Goal: Task Accomplishment & Management: Use online tool/utility

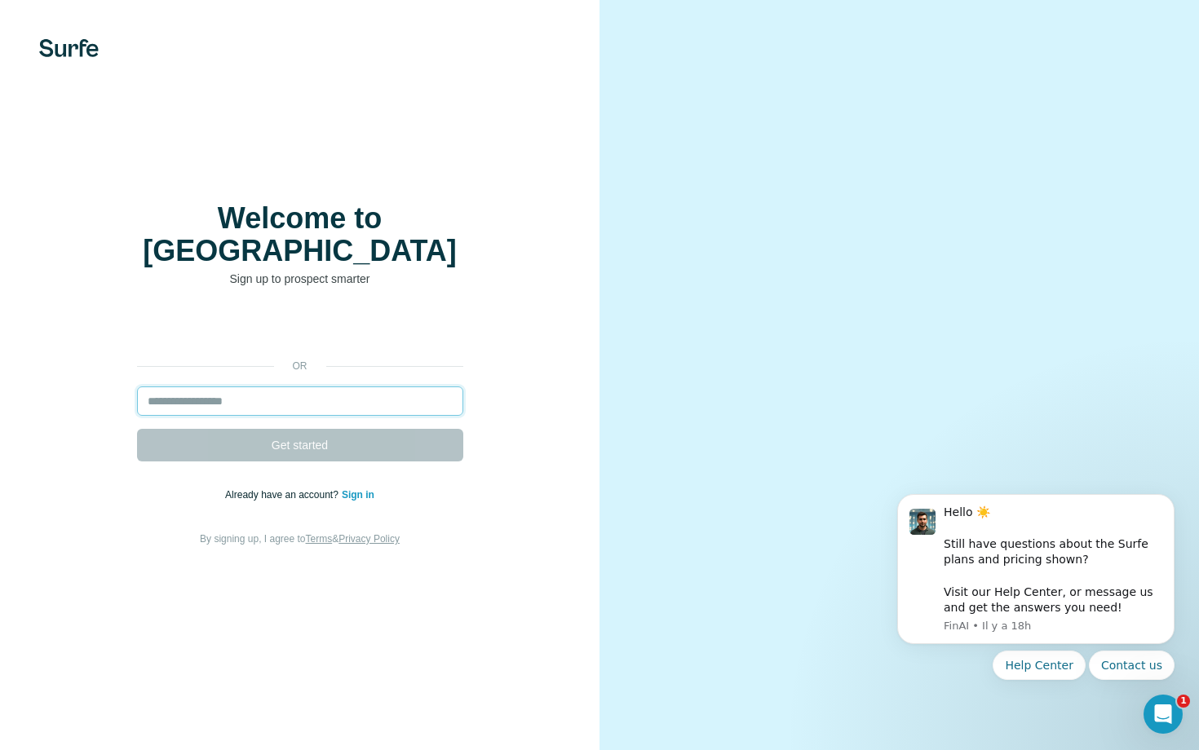
click at [292, 387] on input "email" at bounding box center [300, 401] width 326 height 29
click at [286, 390] on input "email" at bounding box center [300, 401] width 326 height 29
type input "**********"
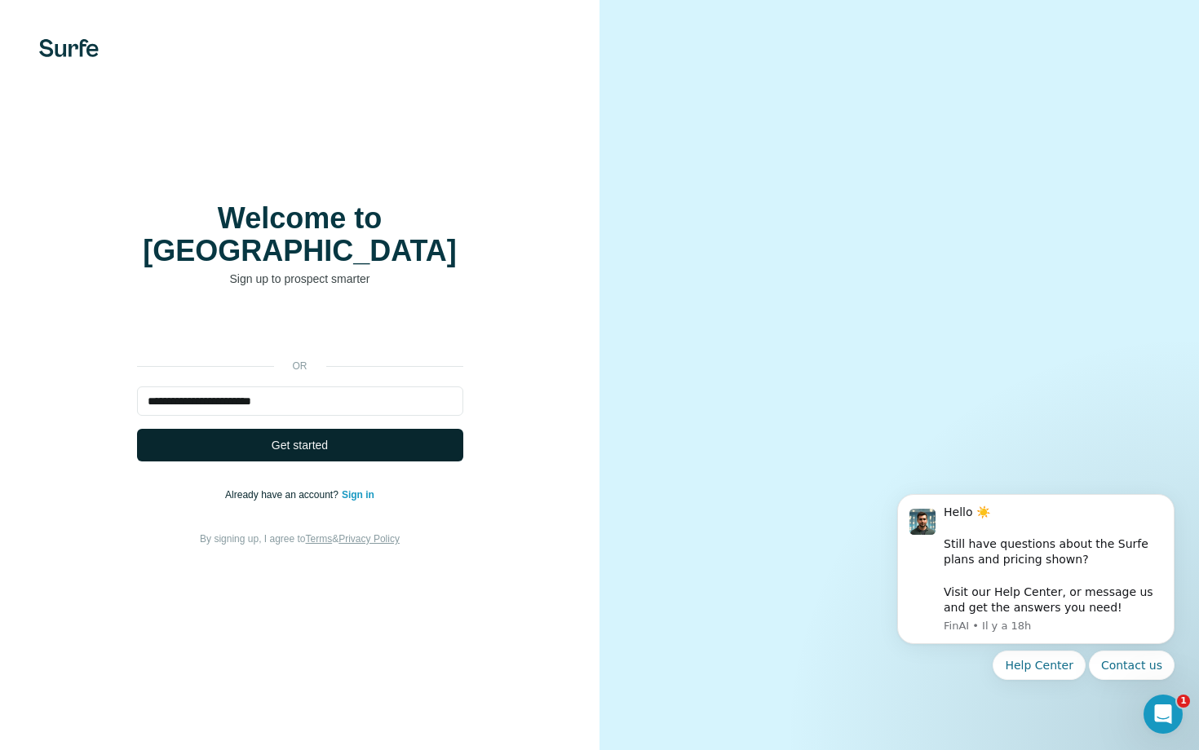
click at [280, 437] on span "Get started" at bounding box center [300, 445] width 56 height 16
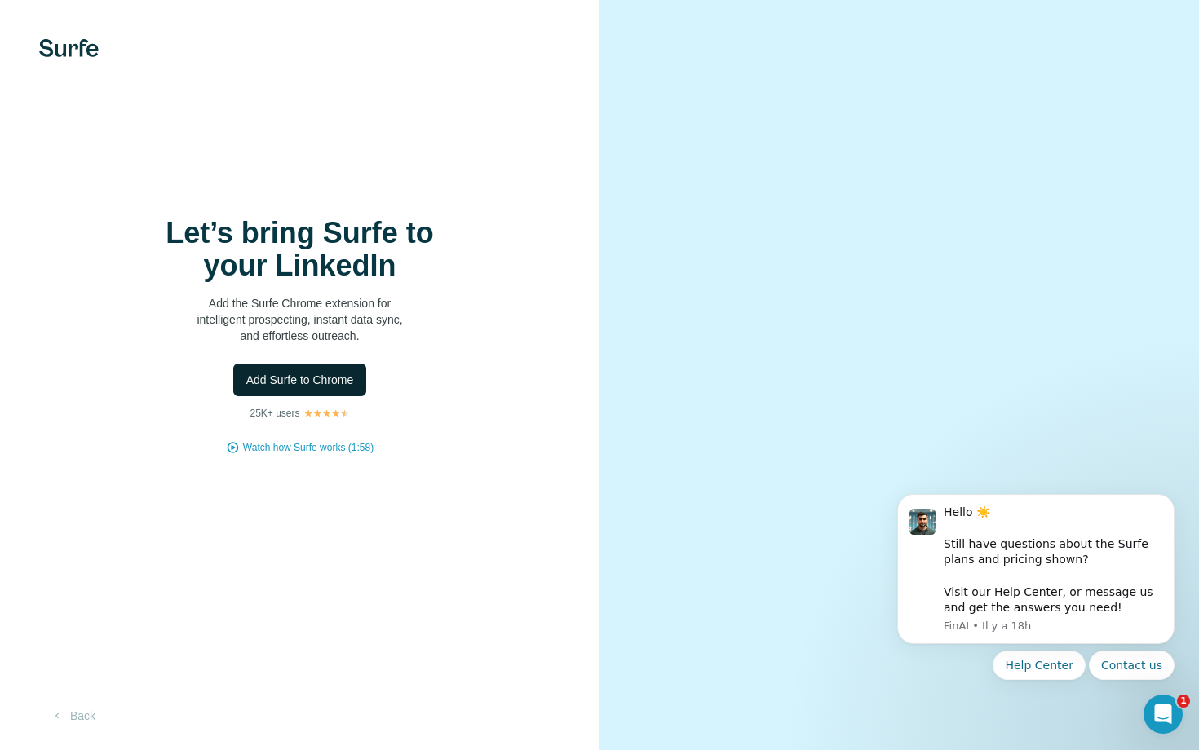
click at [256, 377] on span "Add Surfe to Chrome" at bounding box center [300, 380] width 108 height 16
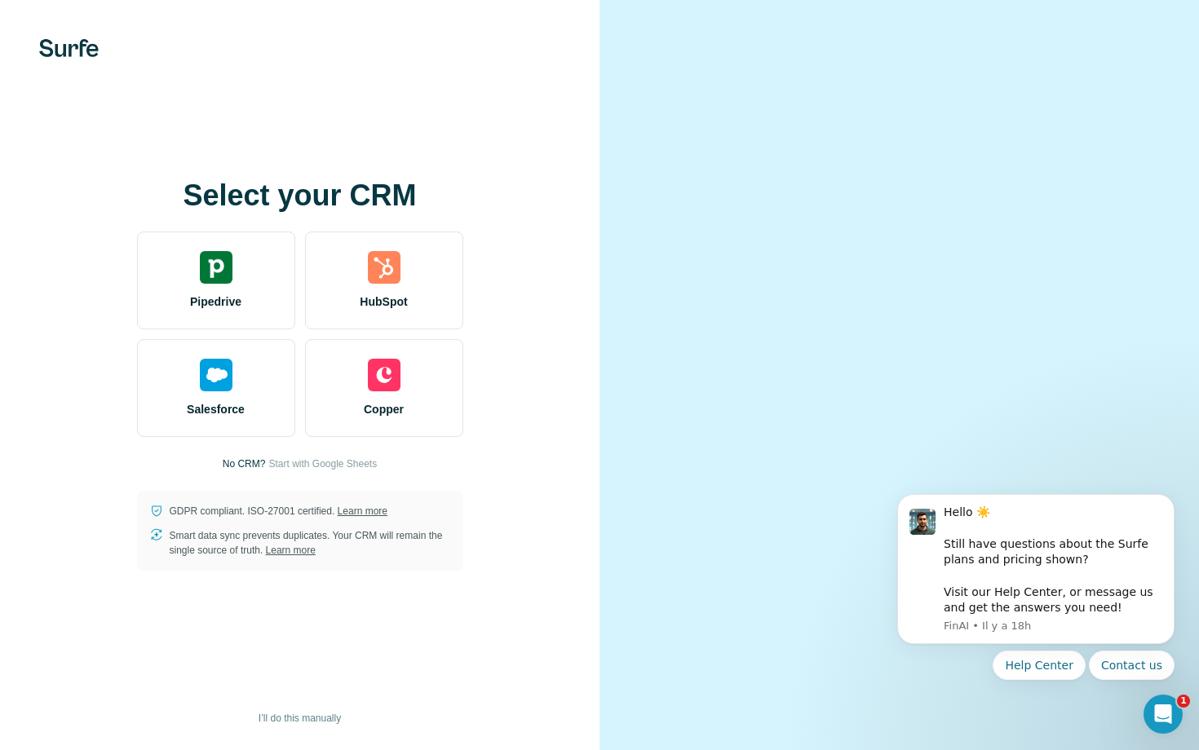
click at [1177, 504] on div "Hello ☀️ ​ Still have questions about the Surfe plans and pricing shown? ​ Visi…" at bounding box center [1036, 578] width 300 height 204
click at [1166, 498] on icon "Dismiss notification" at bounding box center [1170, 498] width 9 height 9
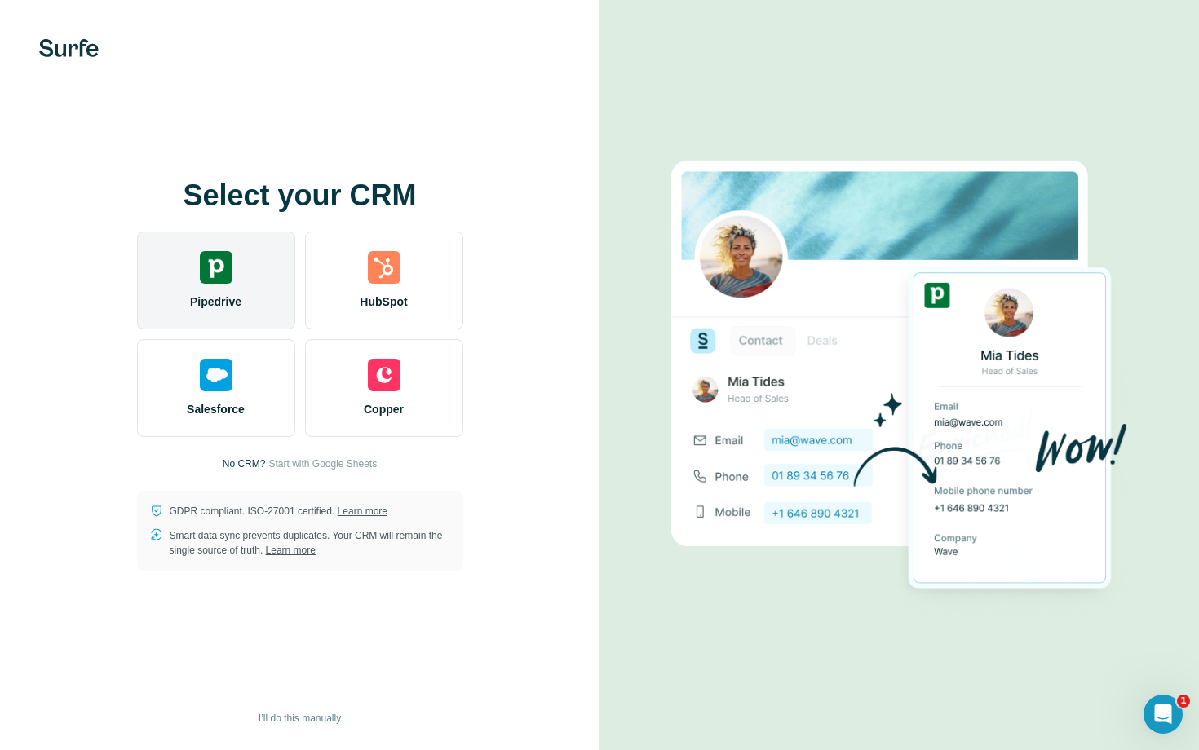
click at [238, 266] on div "Pipedrive" at bounding box center [216, 281] width 158 height 98
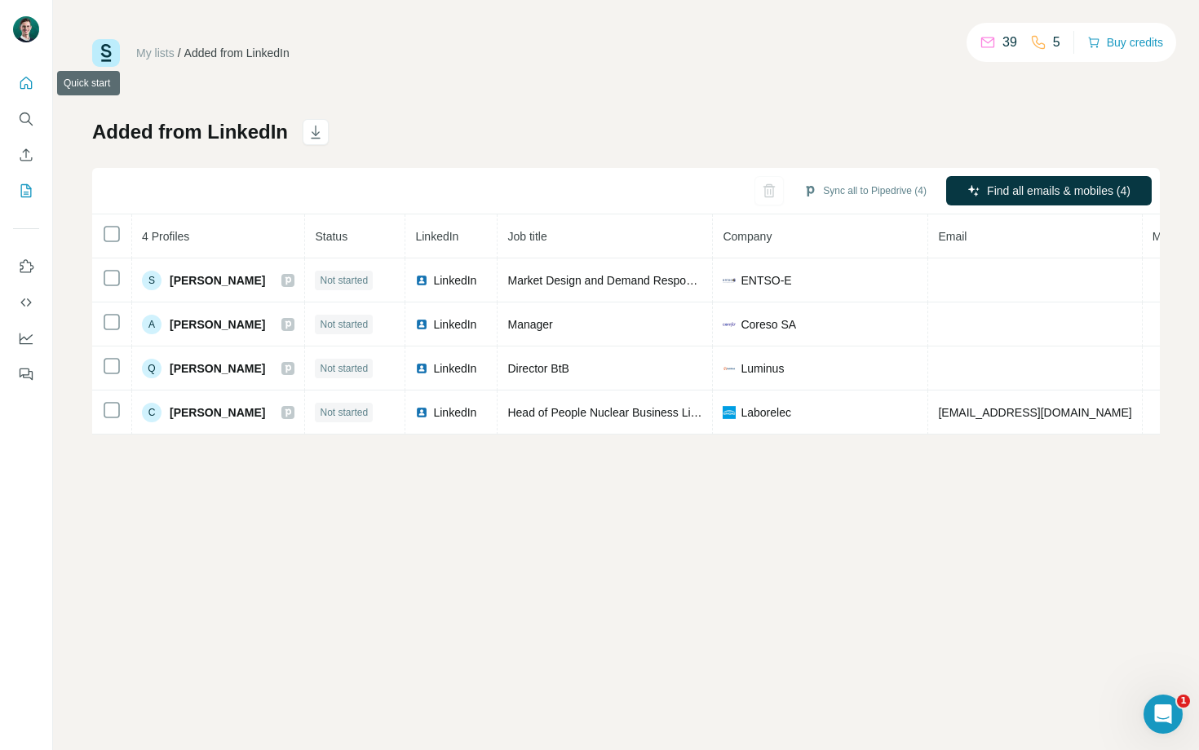
click at [27, 91] on button "Quick start" at bounding box center [26, 83] width 26 height 29
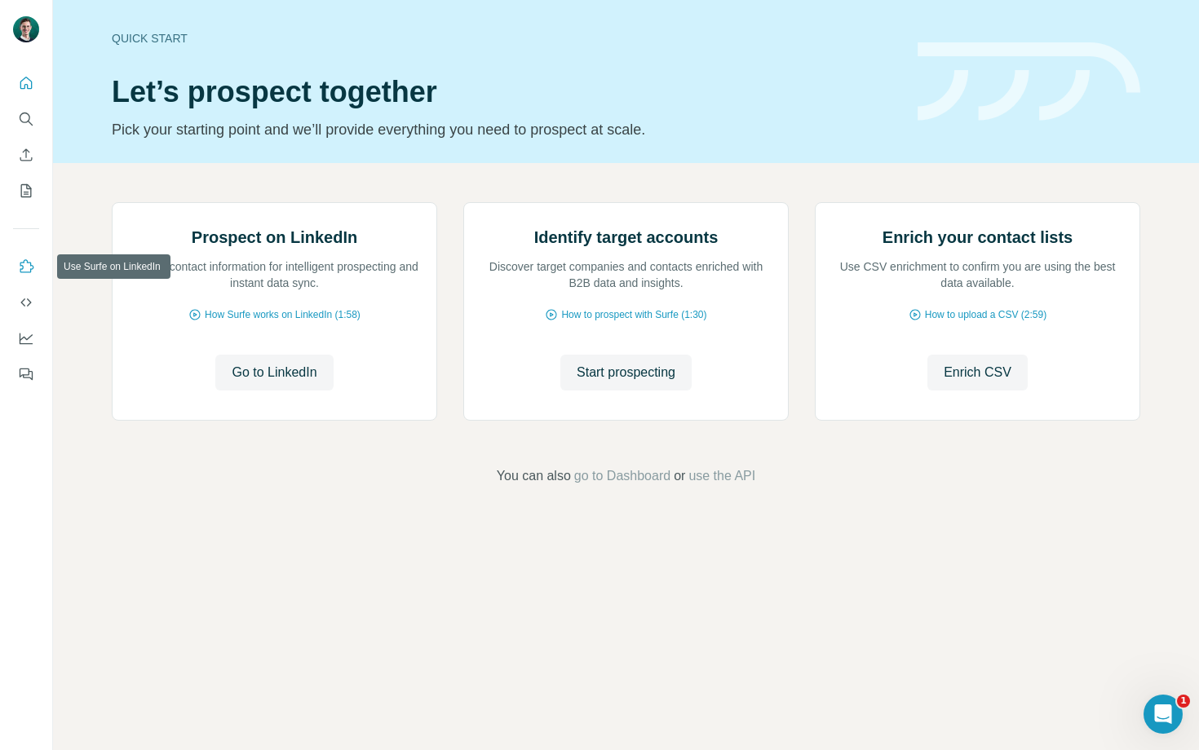
click at [28, 259] on icon "Use Surfe on LinkedIn" at bounding box center [26, 267] width 16 height 16
click at [20, 93] on button "Quick start" at bounding box center [26, 83] width 26 height 29
click at [633, 486] on span "go to Dashboard" at bounding box center [622, 477] width 96 height 20
